Goal: Task Accomplishment & Management: Manage account settings

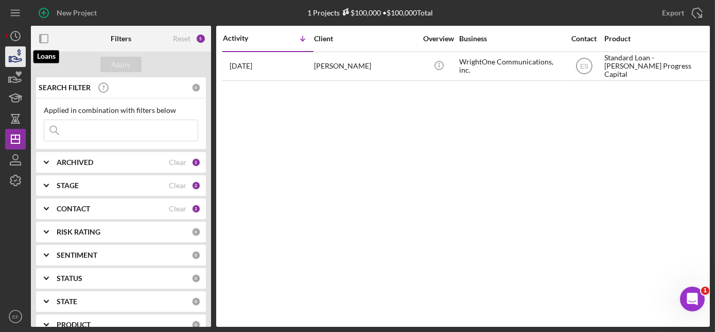
click at [13, 54] on icon "button" at bounding box center [16, 57] width 26 height 26
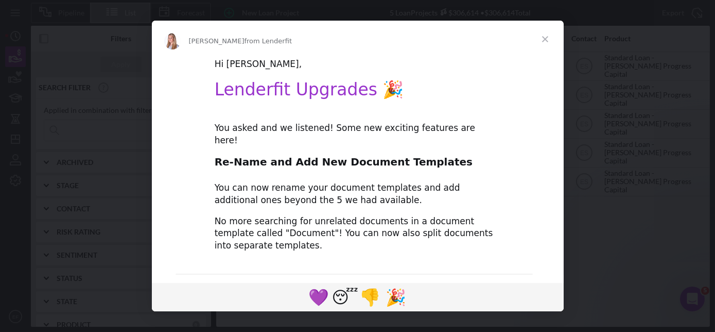
click at [547, 38] on span "Close" at bounding box center [545, 39] width 37 height 37
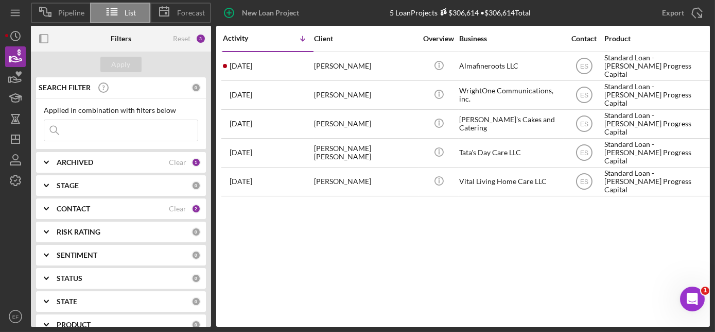
click at [81, 163] on b "ARCHIVED" at bounding box center [75, 162] width 37 height 8
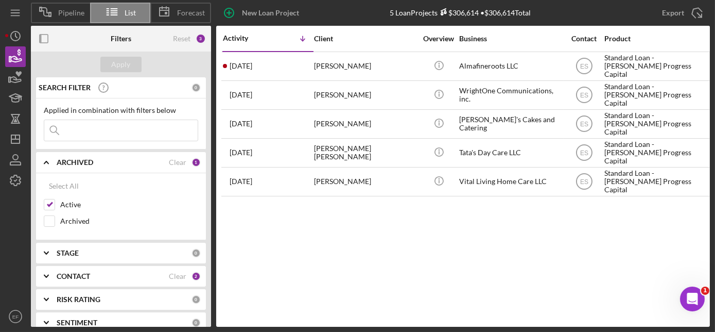
click at [81, 163] on b "ARCHIVED" at bounding box center [75, 162] width 37 height 8
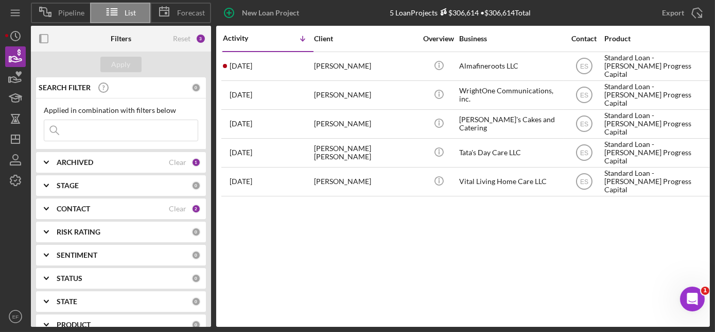
click at [81, 163] on b "ARCHIVED" at bounding box center [75, 162] width 37 height 8
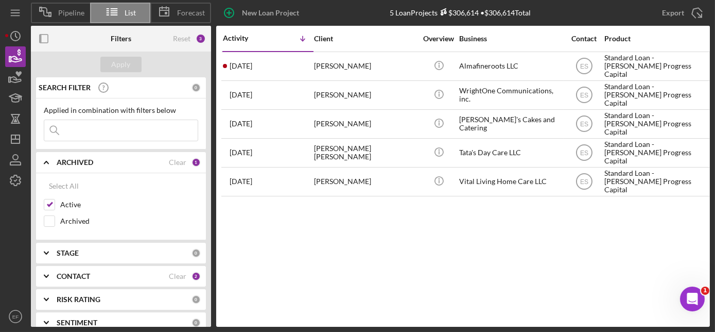
click at [81, 163] on b "ARCHIVED" at bounding box center [75, 162] width 37 height 8
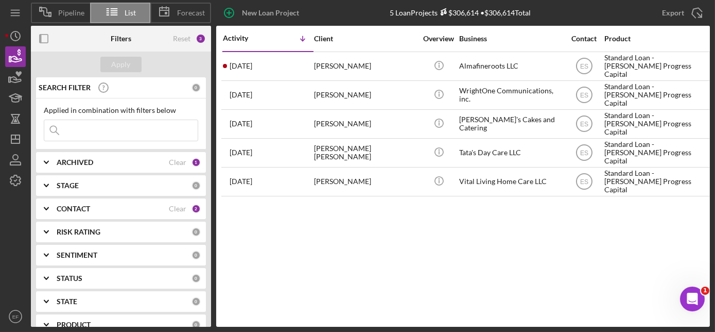
click at [77, 188] on b "STAGE" at bounding box center [68, 185] width 22 height 8
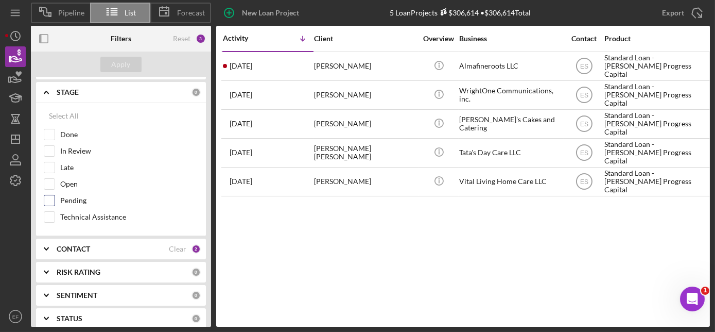
scroll to position [46, 0]
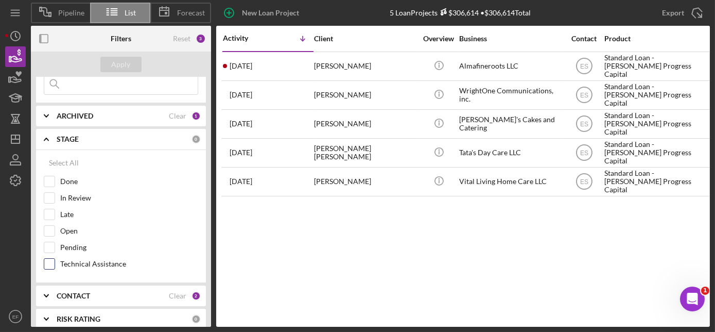
click at [48, 261] on input "Technical Assistance" at bounding box center [49, 264] width 10 height 10
checkbox input "true"
click at [111, 65] on button "Apply" at bounding box center [120, 64] width 41 height 15
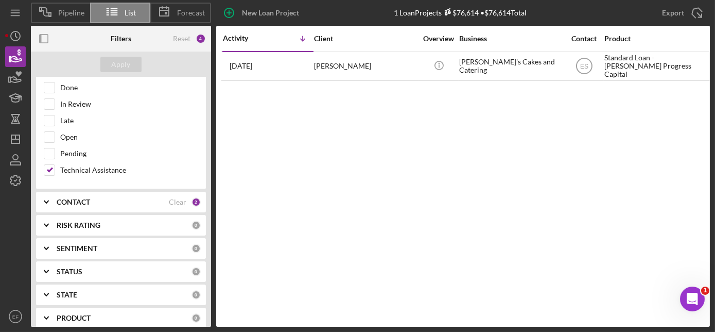
scroll to position [140, 0]
click at [75, 198] on b "CONTACT" at bounding box center [73, 202] width 33 height 8
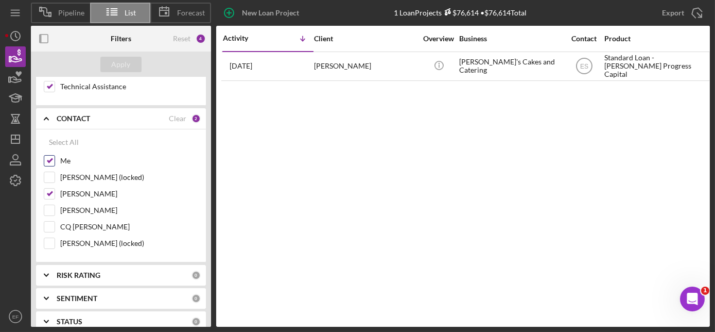
scroll to position [234, 0]
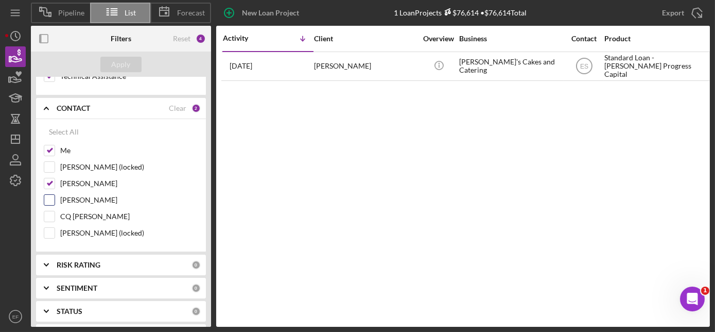
click at [50, 196] on input "[PERSON_NAME]" at bounding box center [49, 200] width 10 height 10
checkbox input "true"
click at [119, 63] on div "Apply" at bounding box center [121, 64] width 19 height 15
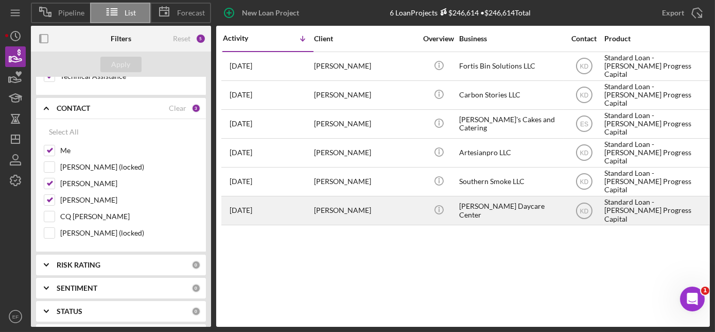
click at [503, 210] on div "[PERSON_NAME] Daycare Center" at bounding box center [510, 210] width 103 height 27
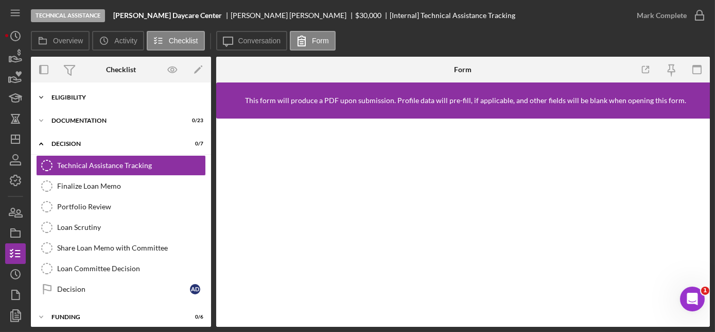
click at [70, 95] on div "Eligibility" at bounding box center [125, 97] width 147 height 6
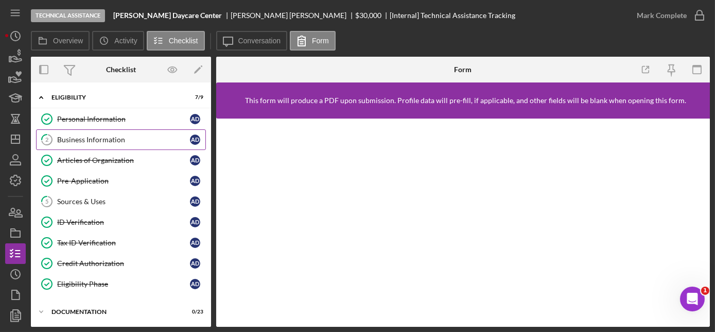
click at [86, 140] on div "Business Information" at bounding box center [123, 139] width 133 height 8
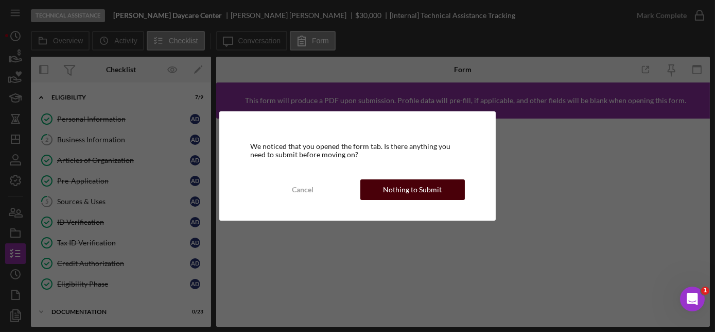
click at [372, 183] on button "Nothing to Submit" at bounding box center [413, 189] width 105 height 21
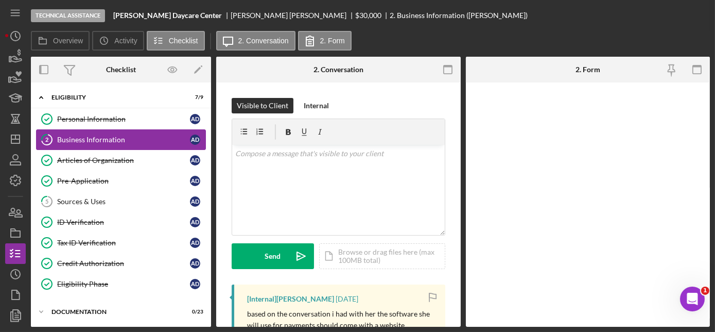
click at [100, 135] on div "Business Information" at bounding box center [123, 139] width 133 height 8
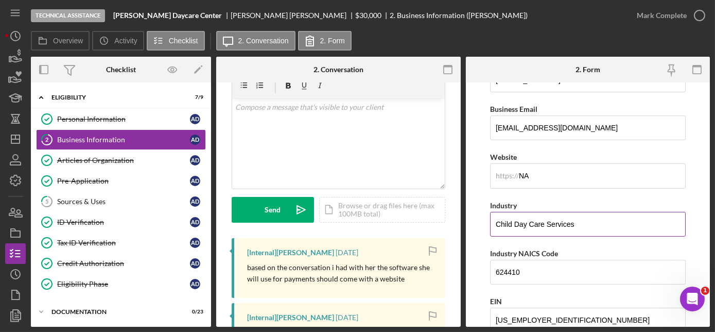
scroll to position [234, 0]
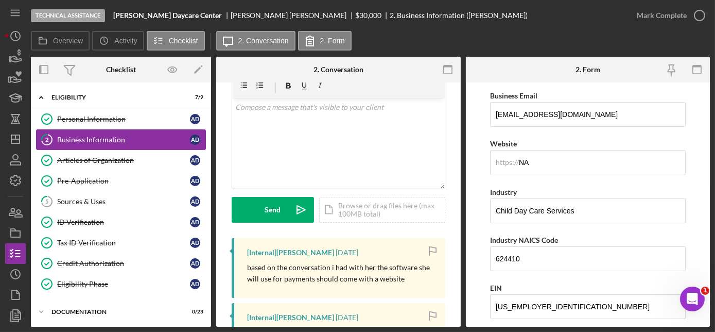
click at [99, 142] on div "Business Information" at bounding box center [123, 139] width 133 height 8
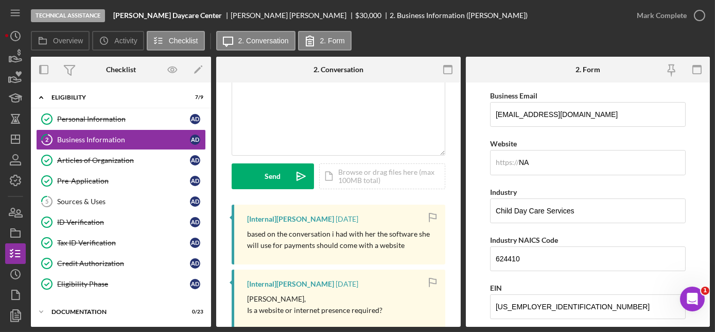
scroll to position [93, 0]
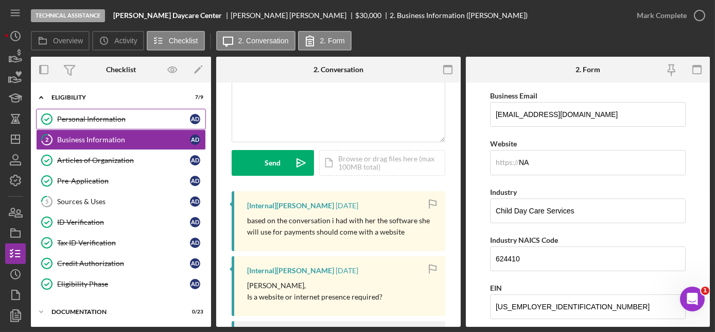
click at [136, 119] on div "Personal Information" at bounding box center [123, 119] width 133 height 8
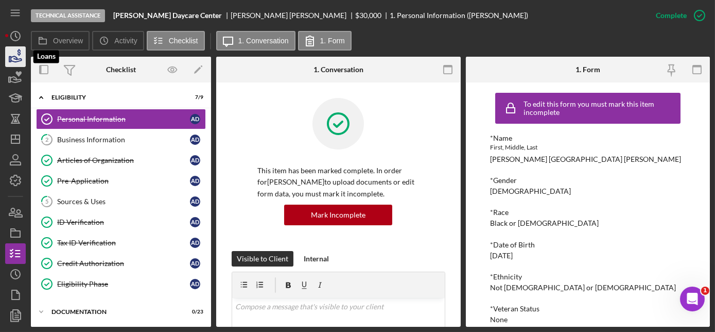
click at [14, 59] on icon "button" at bounding box center [16, 57] width 26 height 26
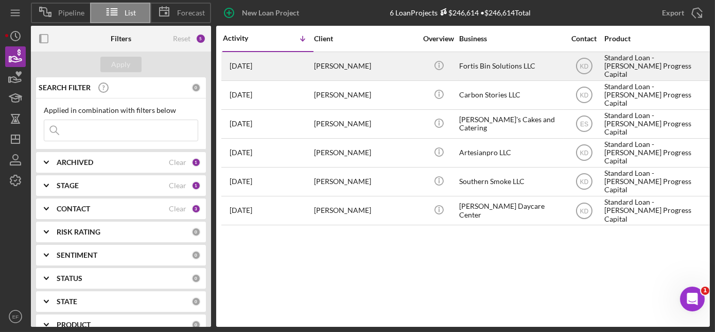
click at [376, 64] on div "[PERSON_NAME]" at bounding box center [365, 66] width 103 height 27
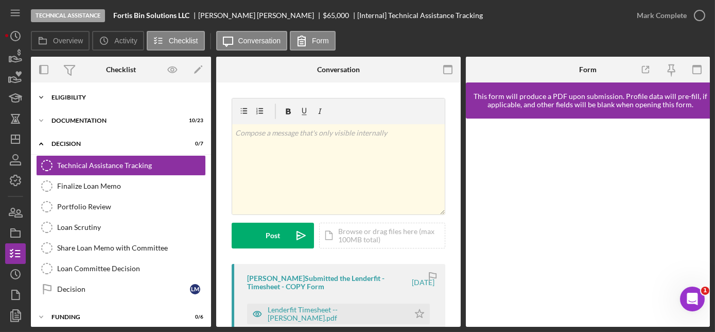
click at [82, 98] on div "Eligibility" at bounding box center [125, 97] width 147 height 6
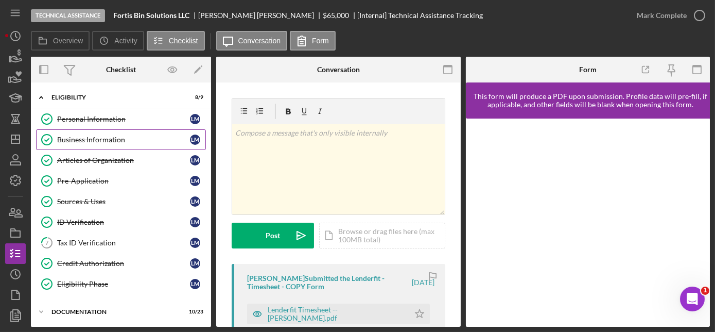
click at [95, 135] on div "Business Information" at bounding box center [123, 139] width 133 height 8
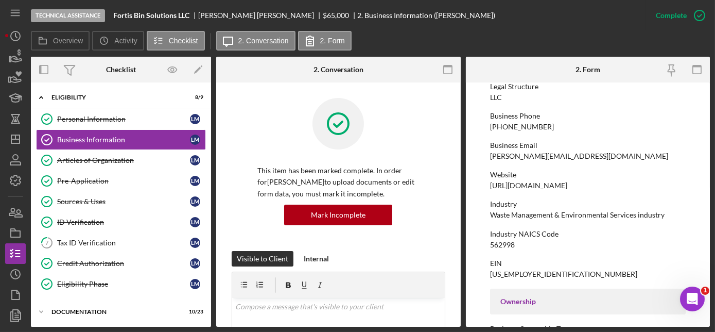
scroll to position [187, 0]
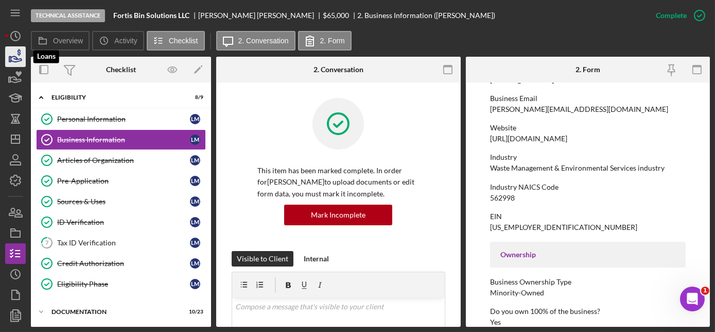
click at [22, 56] on icon "button" at bounding box center [16, 57] width 26 height 26
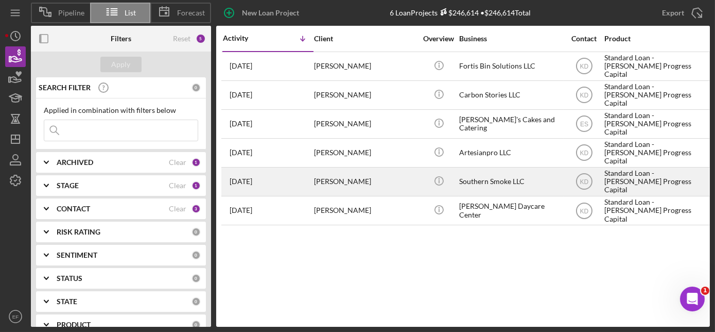
click at [466, 176] on div "Southern Smoke LLC" at bounding box center [510, 181] width 103 height 27
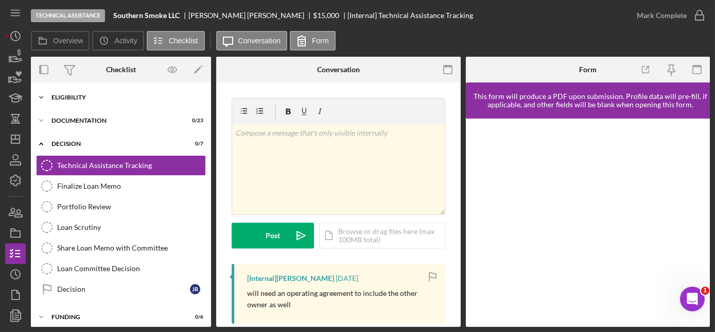
click at [87, 93] on div "Icon/Expander Eligibility 2 / 9" at bounding box center [121, 97] width 180 height 21
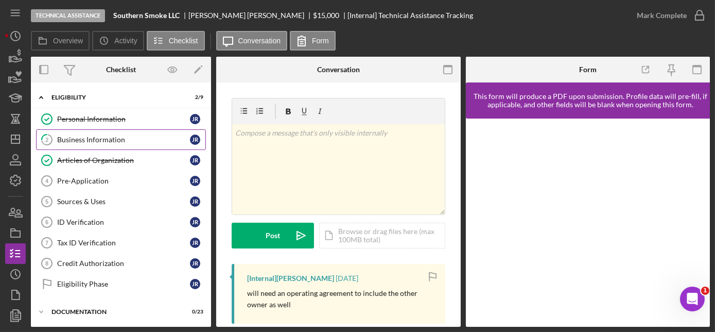
click at [92, 139] on div "Business Information" at bounding box center [123, 139] width 133 height 8
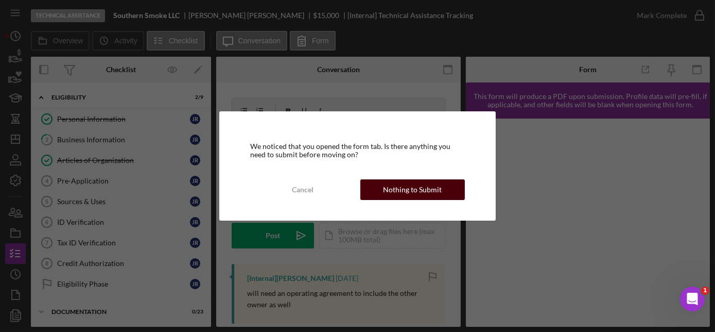
click at [409, 190] on div "Nothing to Submit" at bounding box center [412, 189] width 59 height 21
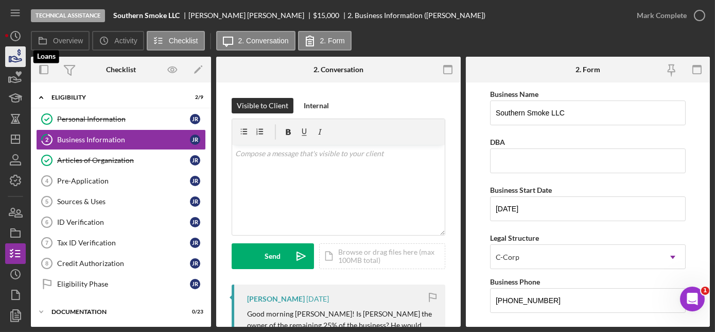
click at [11, 60] on polygon "button" at bounding box center [10, 59] width 2 height 5
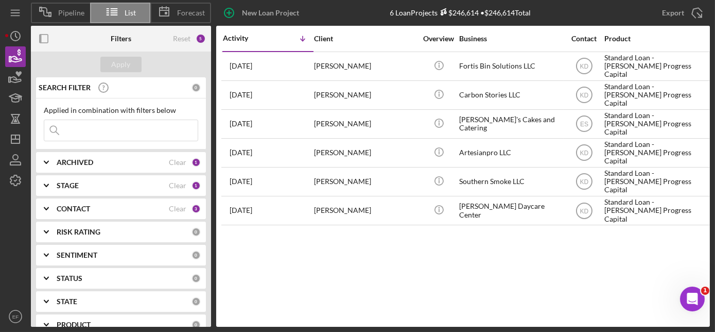
click at [75, 182] on b "STAGE" at bounding box center [68, 185] width 22 height 8
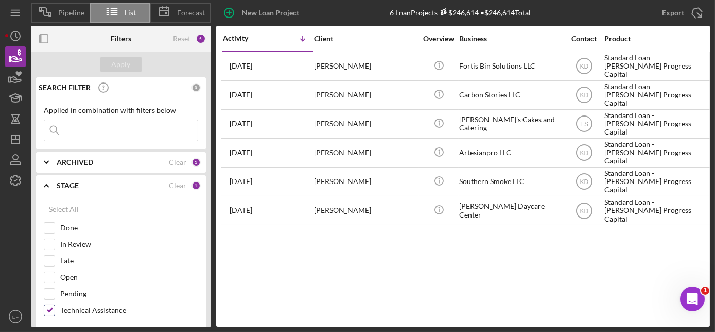
click at [53, 305] on input "Technical Assistance" at bounding box center [49, 310] width 10 height 10
checkbox input "false"
click at [52, 243] on input "In Review" at bounding box center [49, 244] width 10 height 10
checkbox input "true"
click at [118, 63] on div "Apply" at bounding box center [121, 64] width 19 height 15
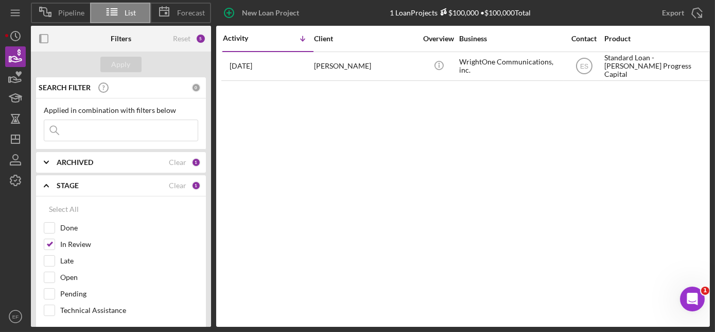
click at [93, 162] on b "ARCHIVED" at bounding box center [75, 162] width 37 height 8
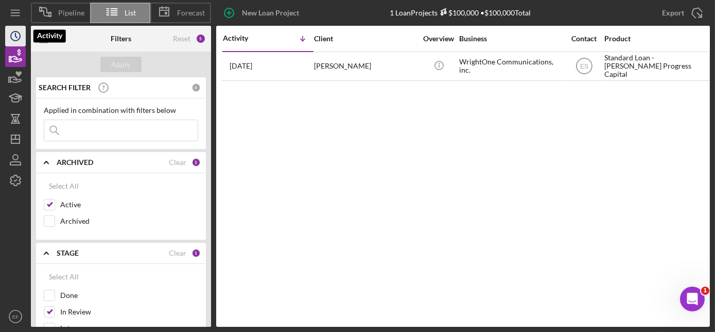
click at [14, 34] on icon "Icon/History" at bounding box center [16, 36] width 26 height 26
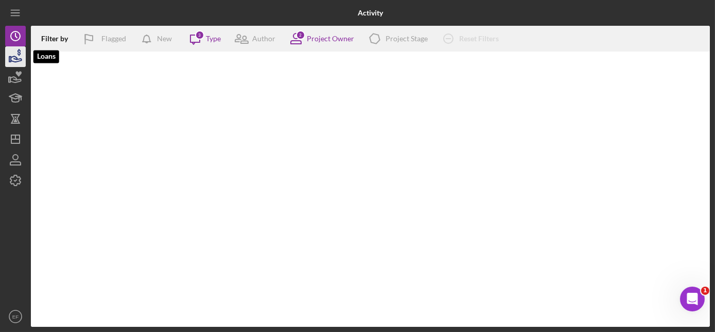
click at [19, 55] on icon "button" at bounding box center [16, 57] width 26 height 26
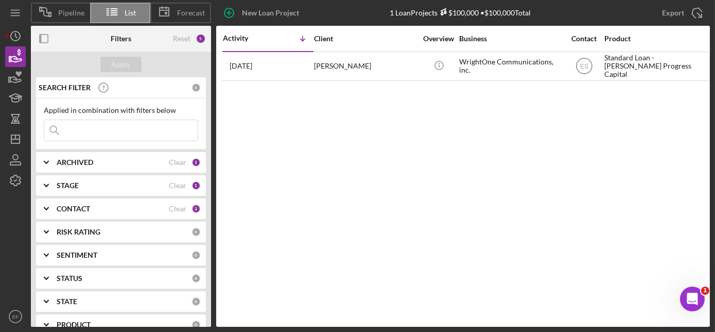
click at [54, 185] on icon "Icon/Expander" at bounding box center [46, 186] width 26 height 26
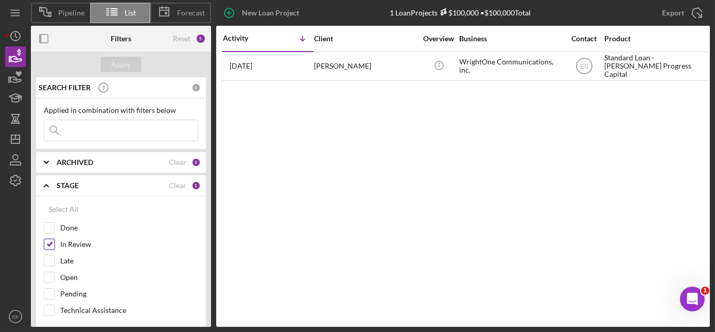
click at [50, 242] on input "In Review" at bounding box center [49, 244] width 10 height 10
checkbox input "false"
click at [116, 63] on div "Apply" at bounding box center [121, 64] width 19 height 15
